Goal: Transaction & Acquisition: Purchase product/service

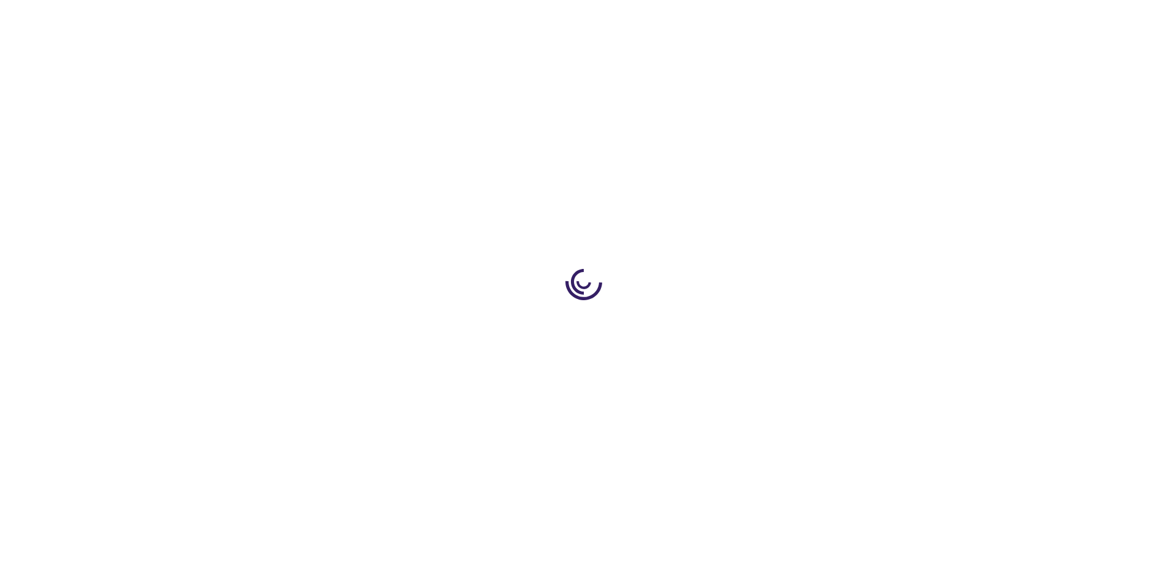
type input "1"
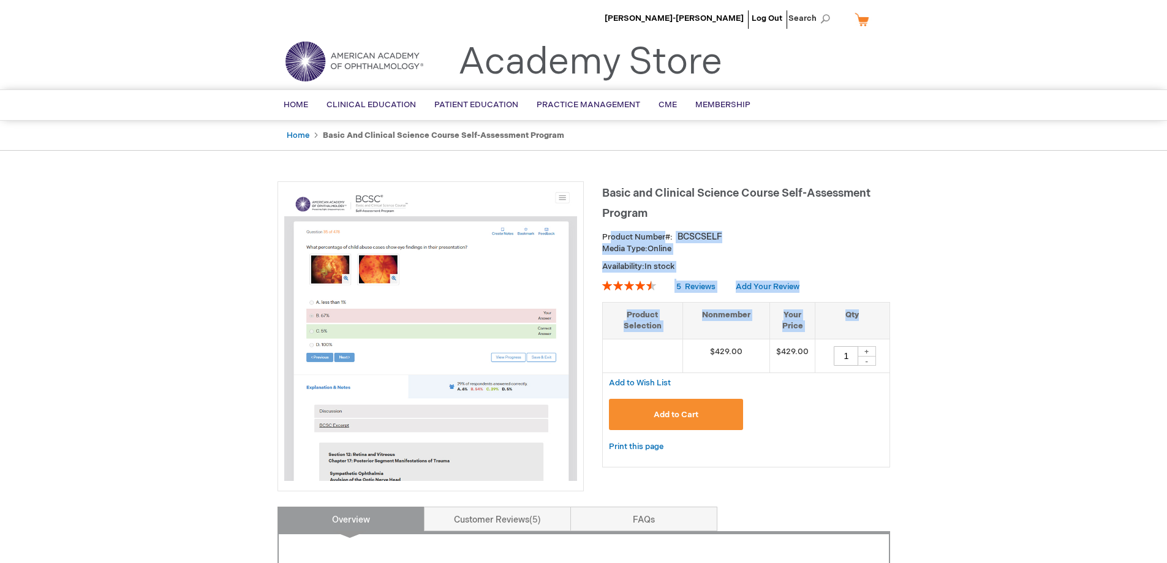
drag, startPoint x: 613, startPoint y: 237, endPoint x: 888, endPoint y: 282, distance: 278.8
click at [888, 282] on div "Basic and Clinical Science Course Self-Assessment Program Product Number BCSCSE…" at bounding box center [746, 330] width 288 height 298
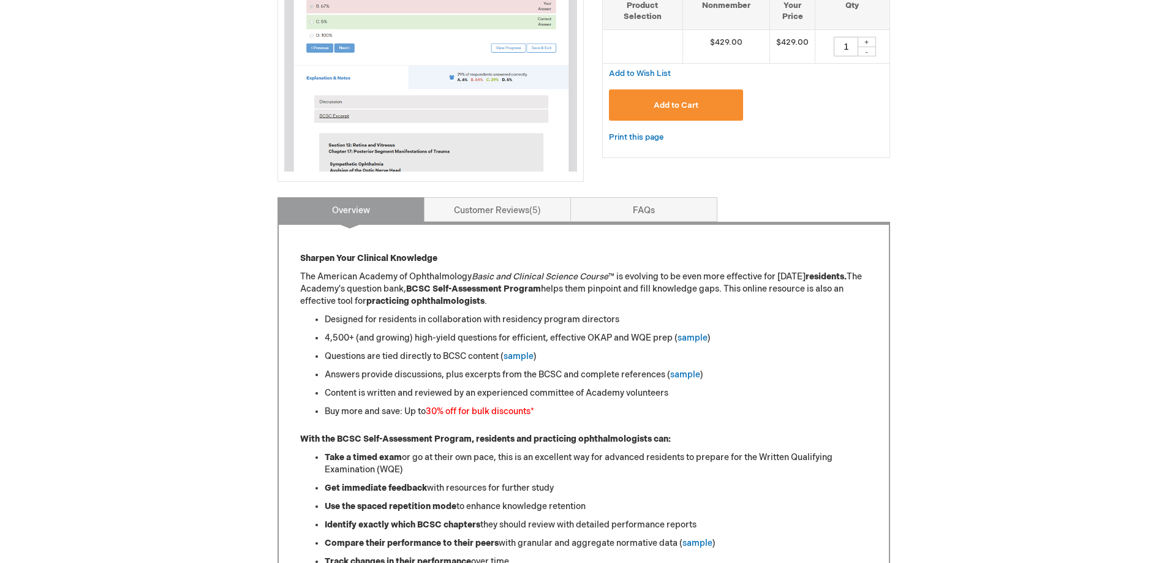
scroll to position [429, 0]
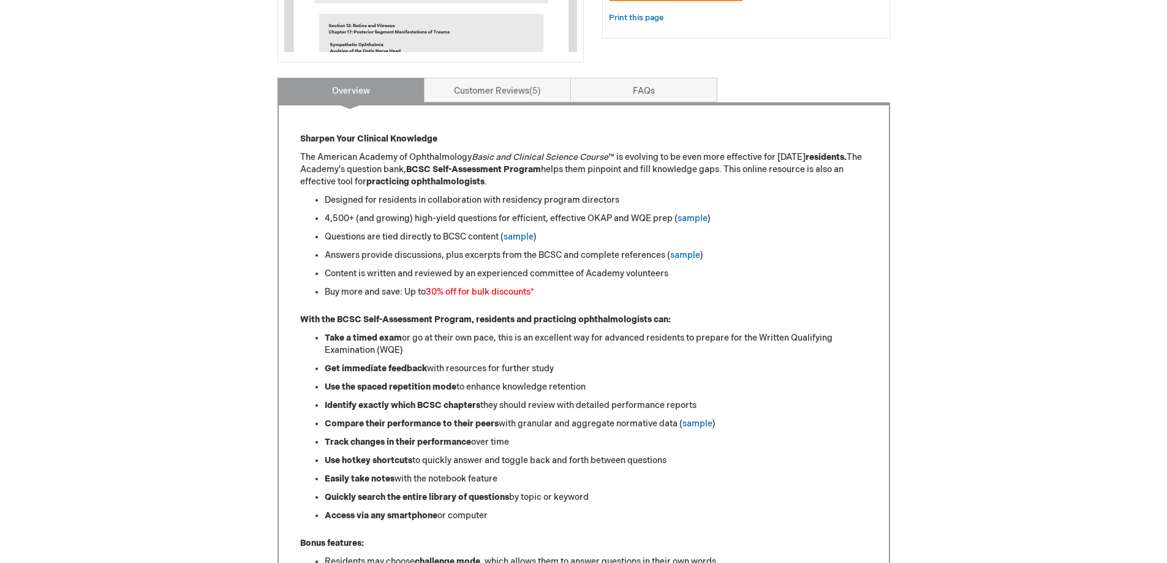
drag, startPoint x: 292, startPoint y: 130, endPoint x: 520, endPoint y: 517, distance: 449.4
click at [520, 517] on div "Sharpen Your Clinical Knowledge The American Academy of Ophthalmology Basic and…" at bounding box center [584, 510] width 613 height 816
click at [520, 517] on li "Access via any smartphone or computer" at bounding box center [596, 516] width 543 height 12
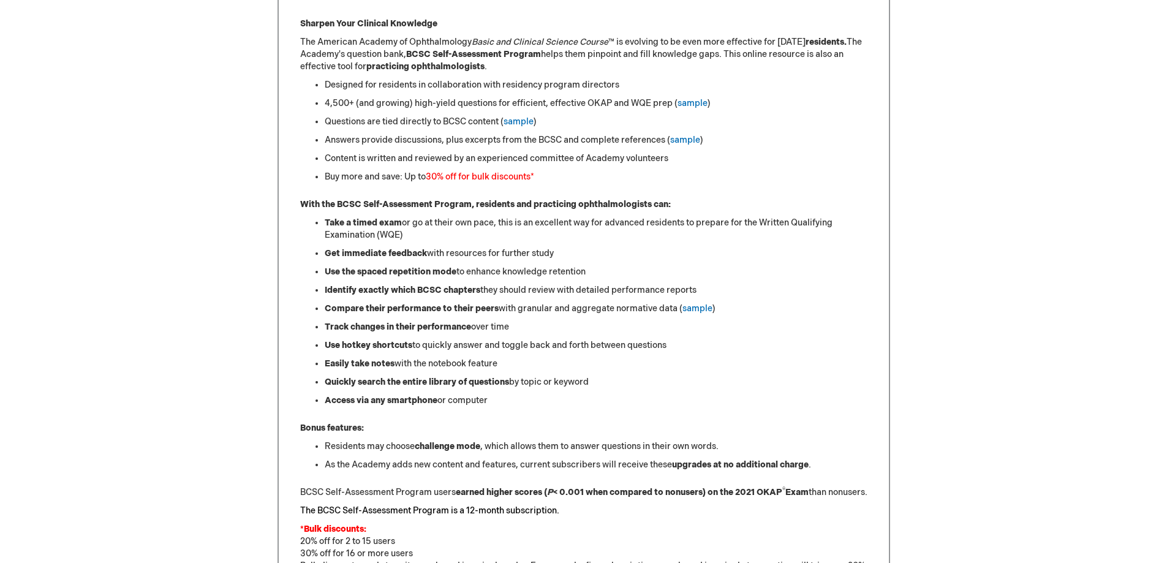
scroll to position [552, 0]
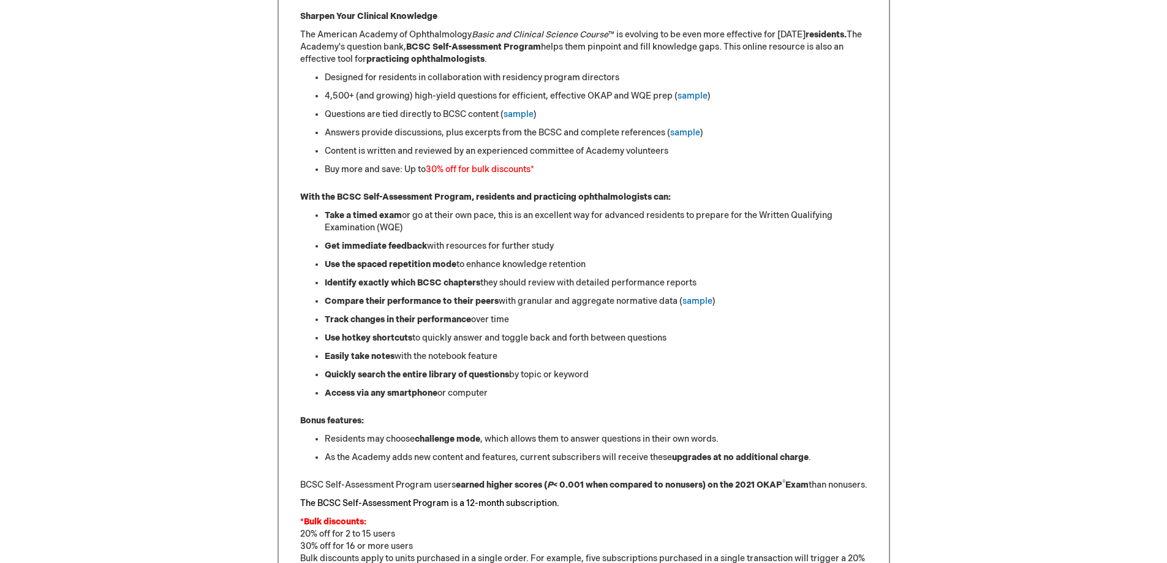
drag, startPoint x: 325, startPoint y: 219, endPoint x: 539, endPoint y: 392, distance: 274.5
click at [539, 392] on ul "Take a timed exam or go at their own pace, this is an excellent way for advance…" at bounding box center [583, 305] width 567 height 190
click at [539, 392] on li "Access via any smartphone or computer" at bounding box center [596, 393] width 543 height 12
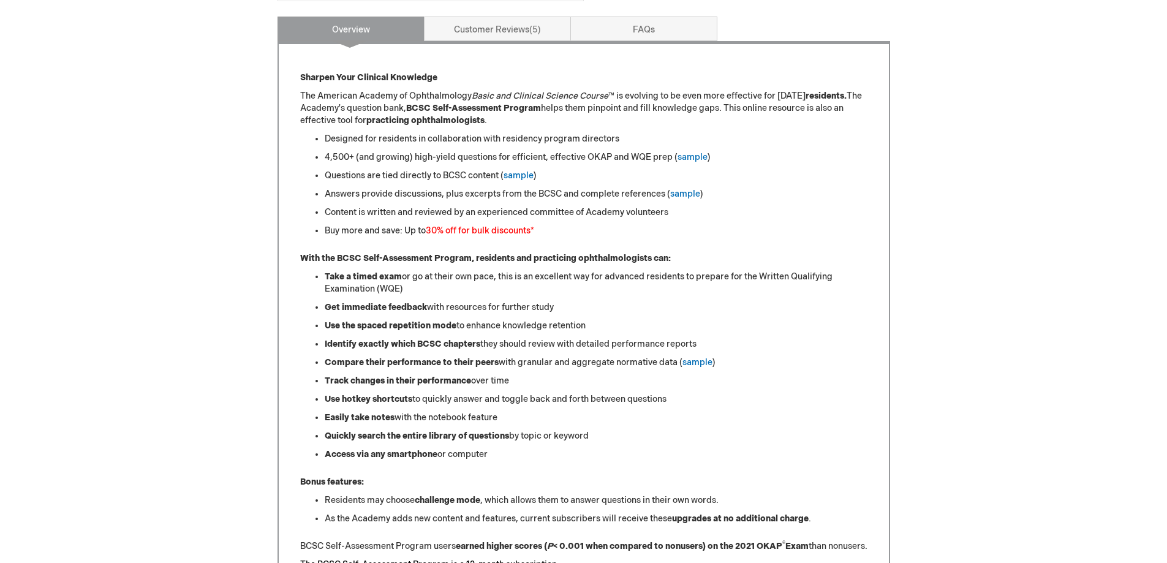
scroll to position [429, 0]
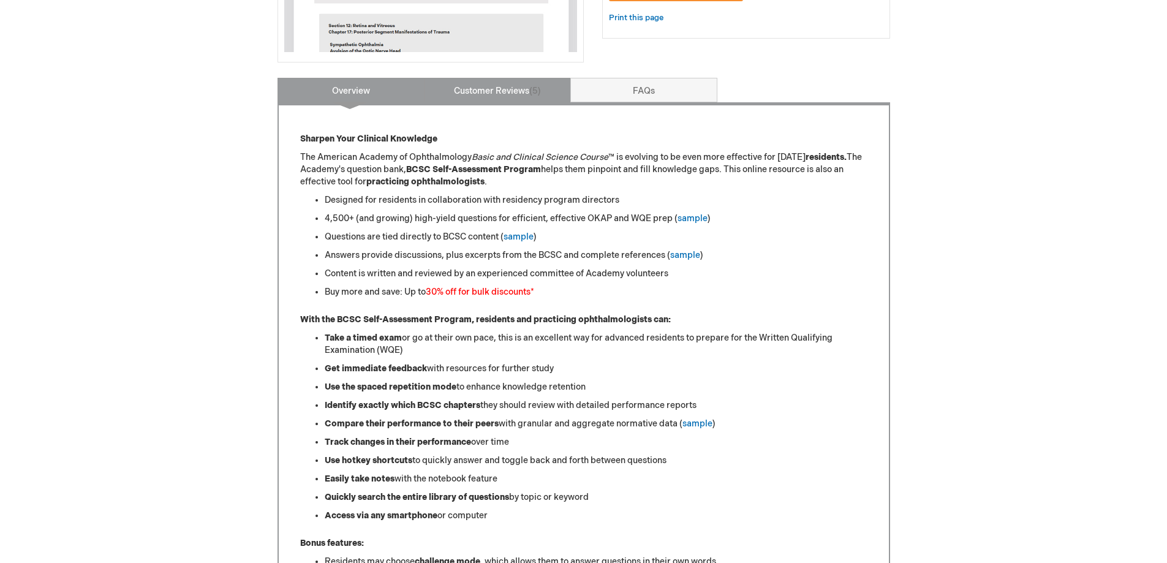
click at [528, 99] on link "Customer Reviews 5" at bounding box center [497, 90] width 147 height 25
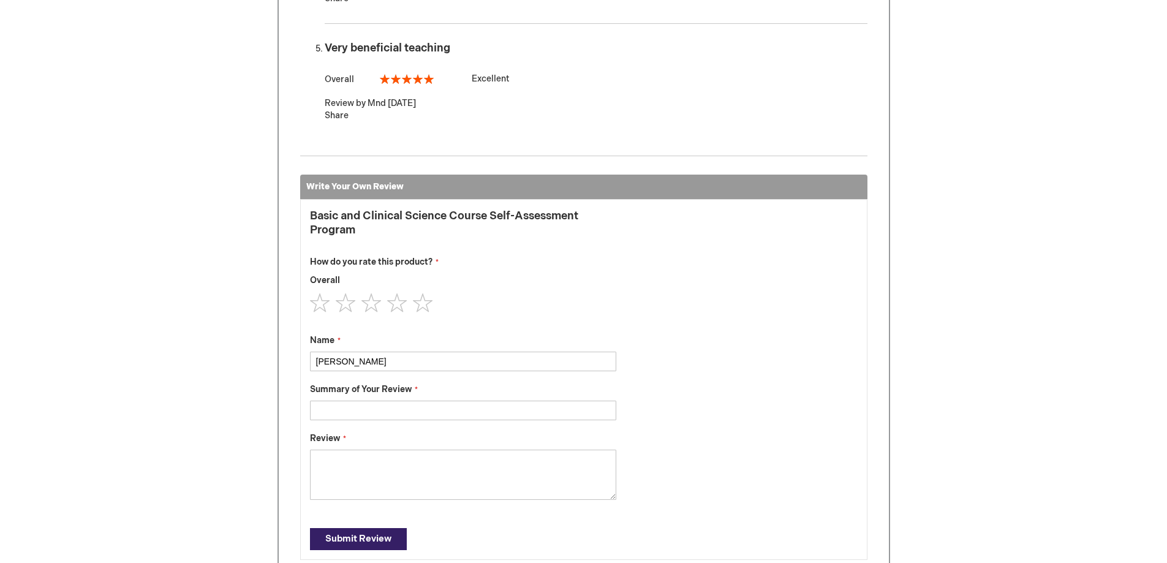
scroll to position [1316, 0]
